Goal: Entertainment & Leisure: Consume media (video, audio)

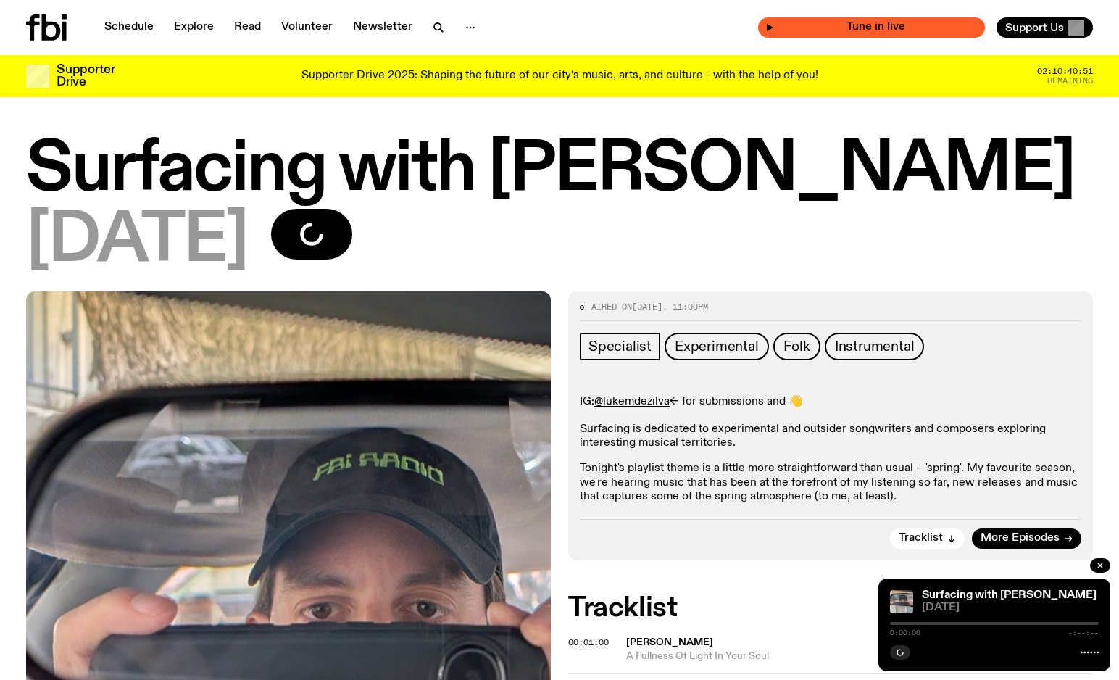
click at [774, 28] on icon "button" at bounding box center [770, 27] width 7 height 7
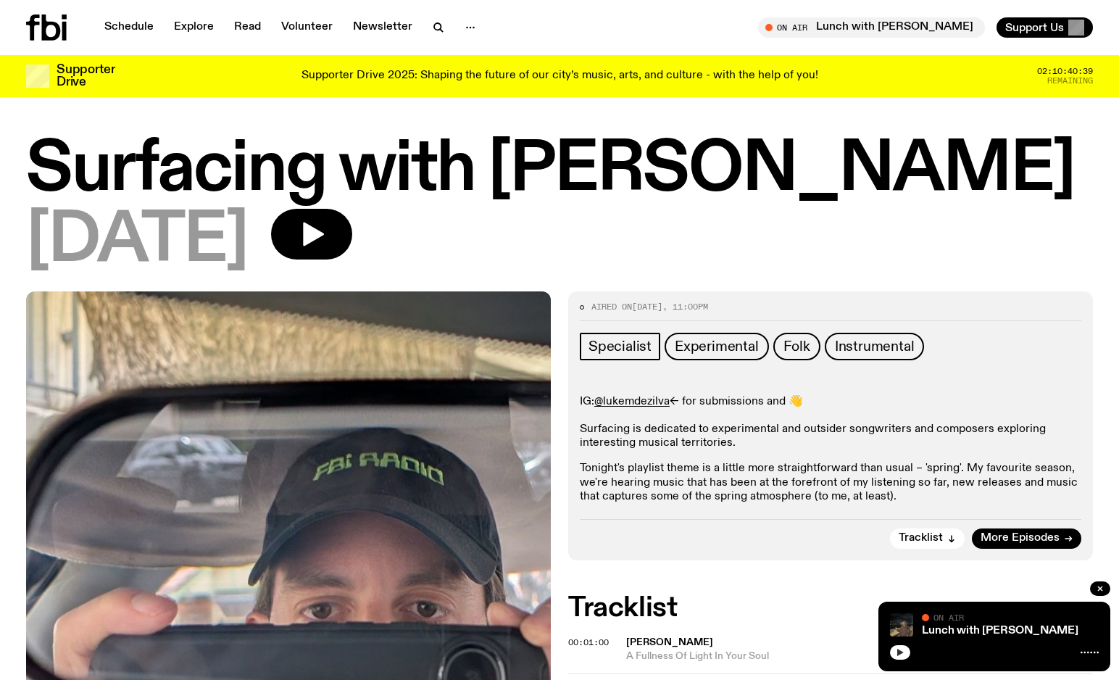
click at [905, 645] on button "button" at bounding box center [900, 652] width 20 height 14
click at [904, 645] on div at bounding box center [994, 650] width 209 height 17
click at [904, 652] on icon "button" at bounding box center [900, 652] width 9 height 9
click at [133, 27] on link "Schedule" at bounding box center [129, 27] width 67 height 20
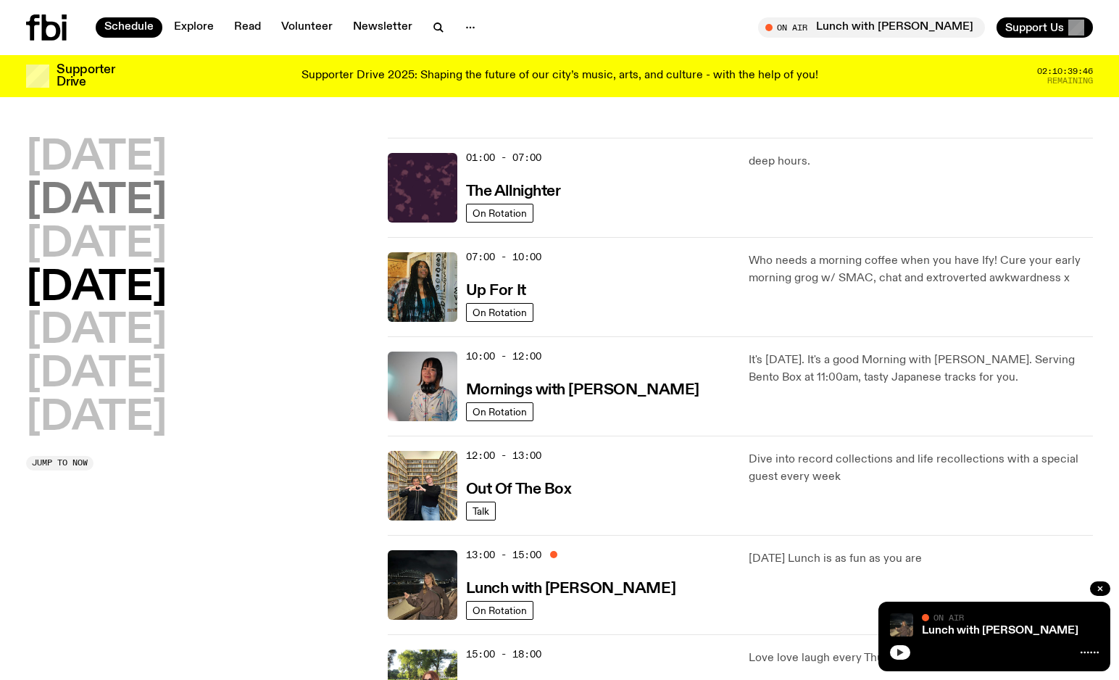
click at [112, 199] on h2 "[DATE]" at bounding box center [96, 201] width 141 height 41
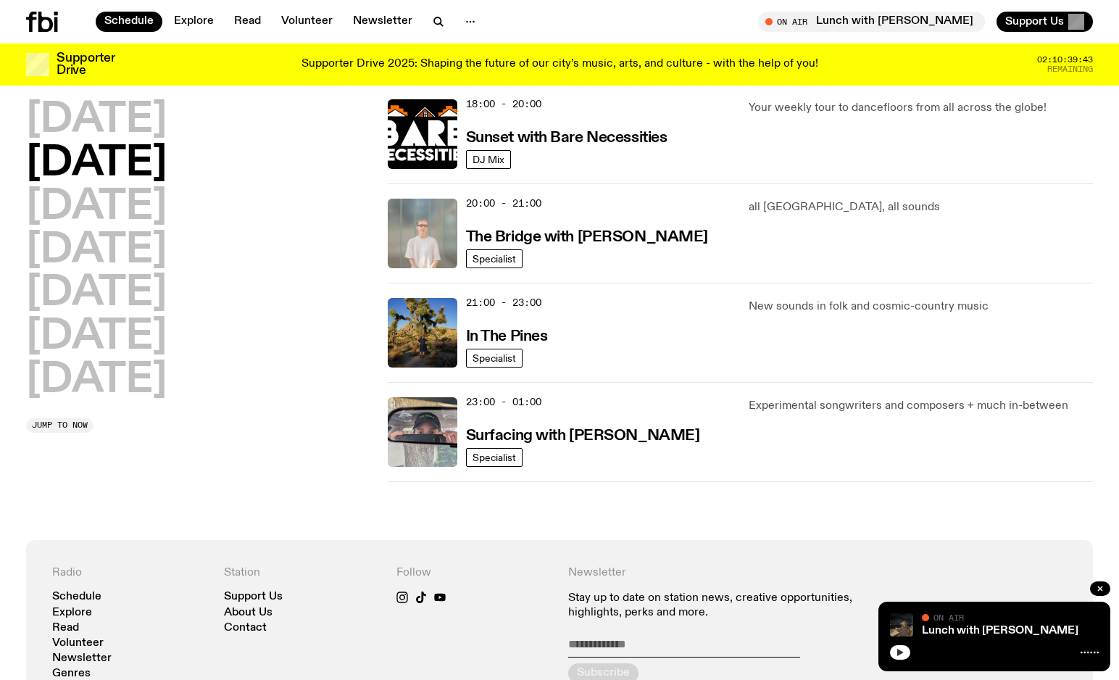
scroll to position [626, 0]
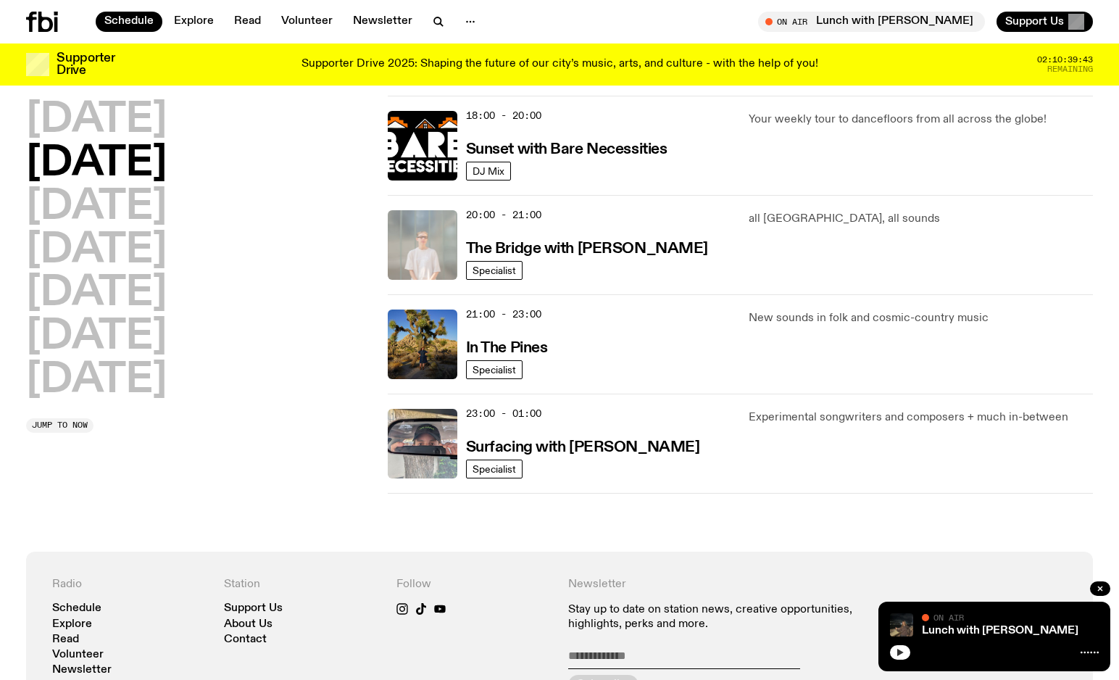
click at [434, 241] on img at bounding box center [423, 245] width 70 height 70
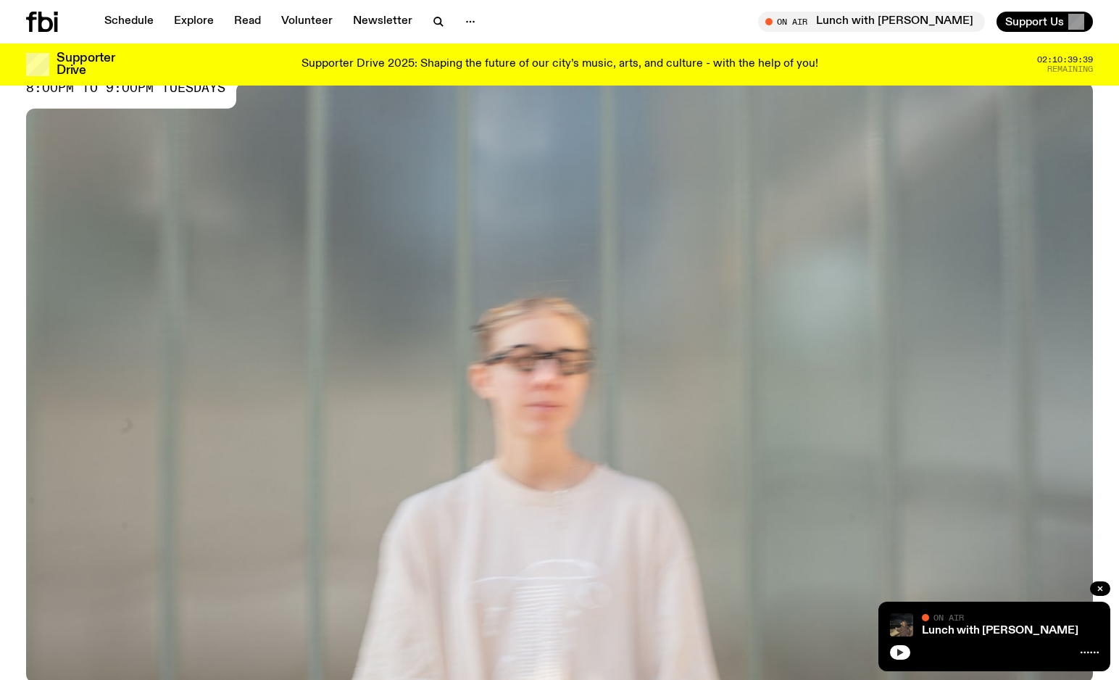
scroll to position [674, 0]
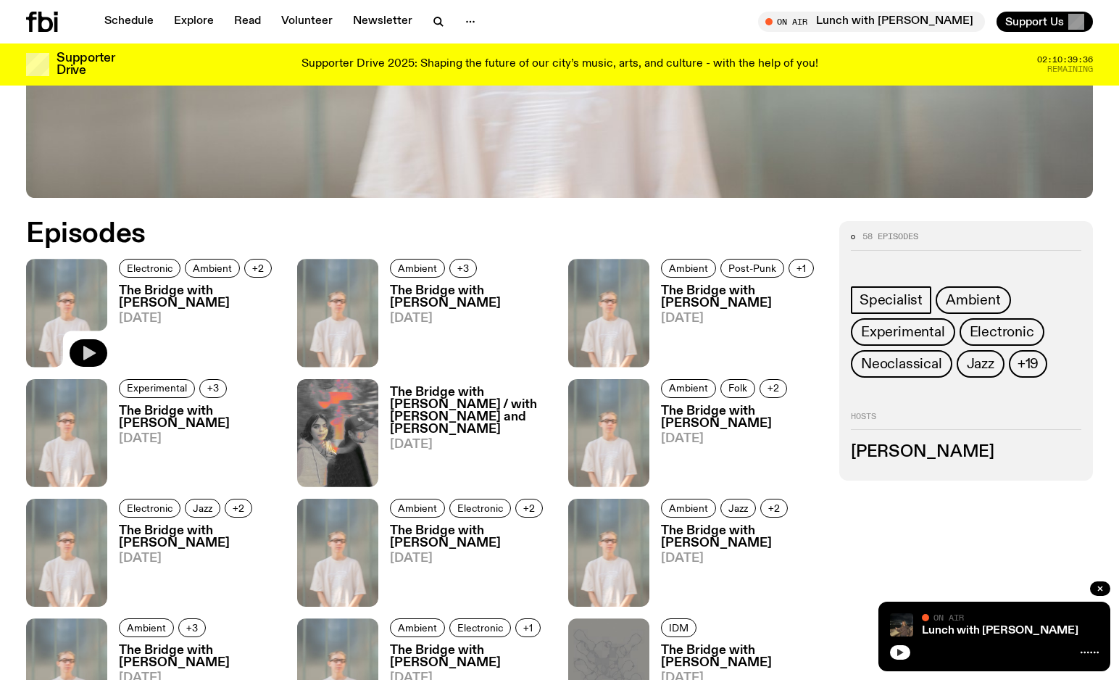
click at [85, 352] on icon "button" at bounding box center [89, 353] width 12 height 14
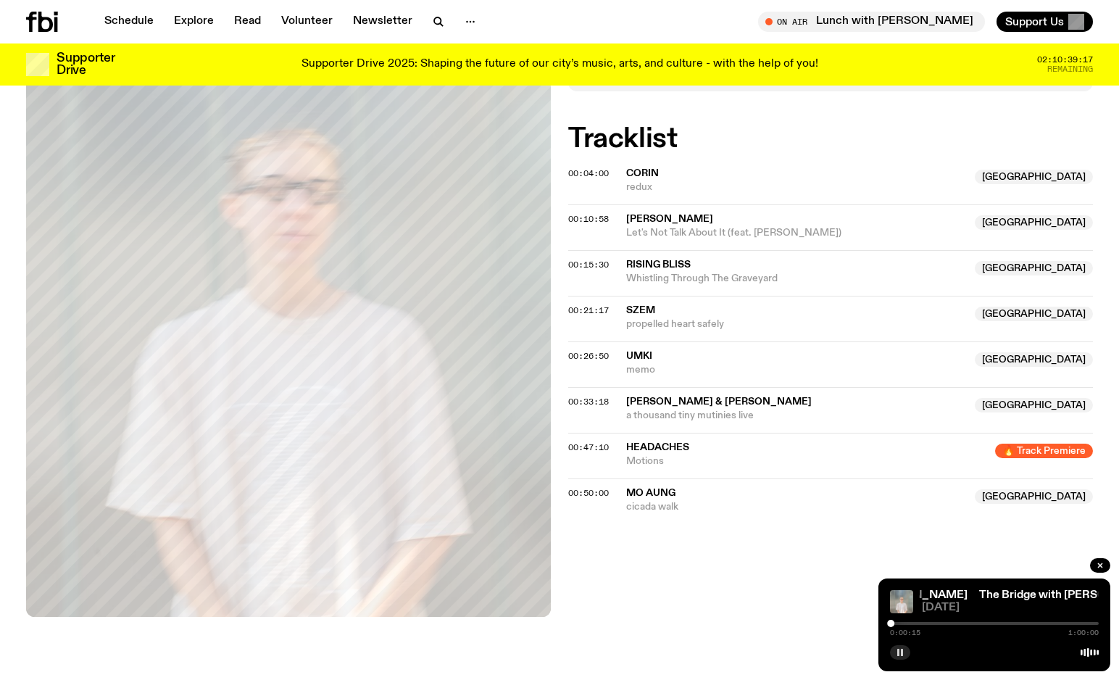
scroll to position [415, 0]
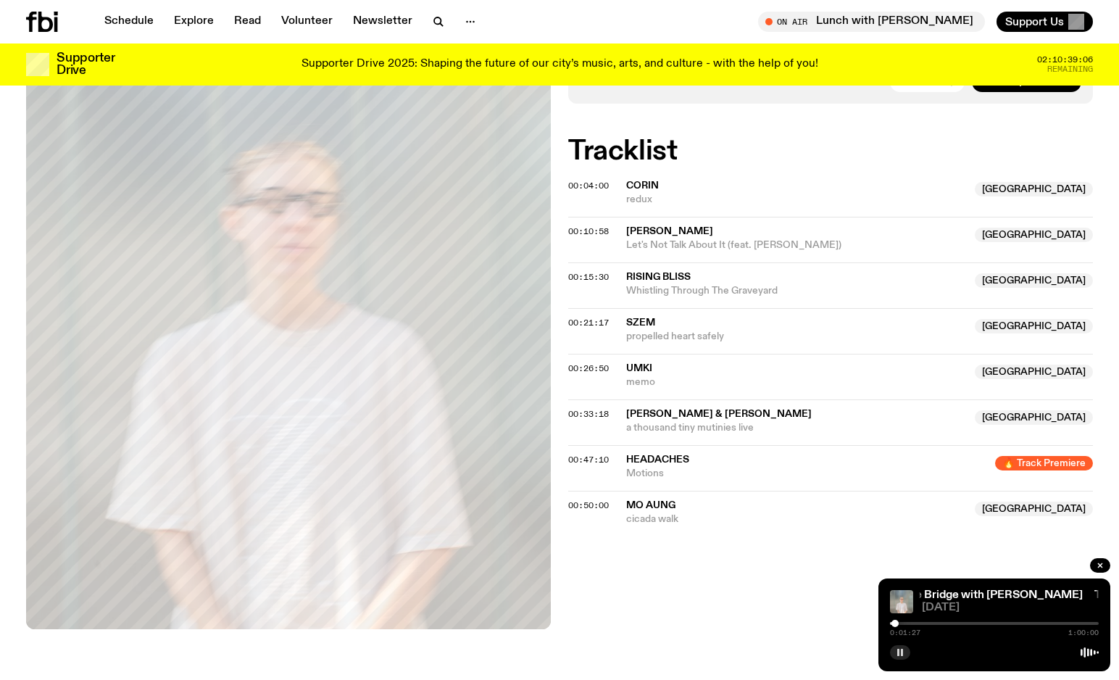
click at [895, 623] on div at bounding box center [895, 623] width 7 height 7
